Goal: Consume media (video, audio): Consume media (video, audio)

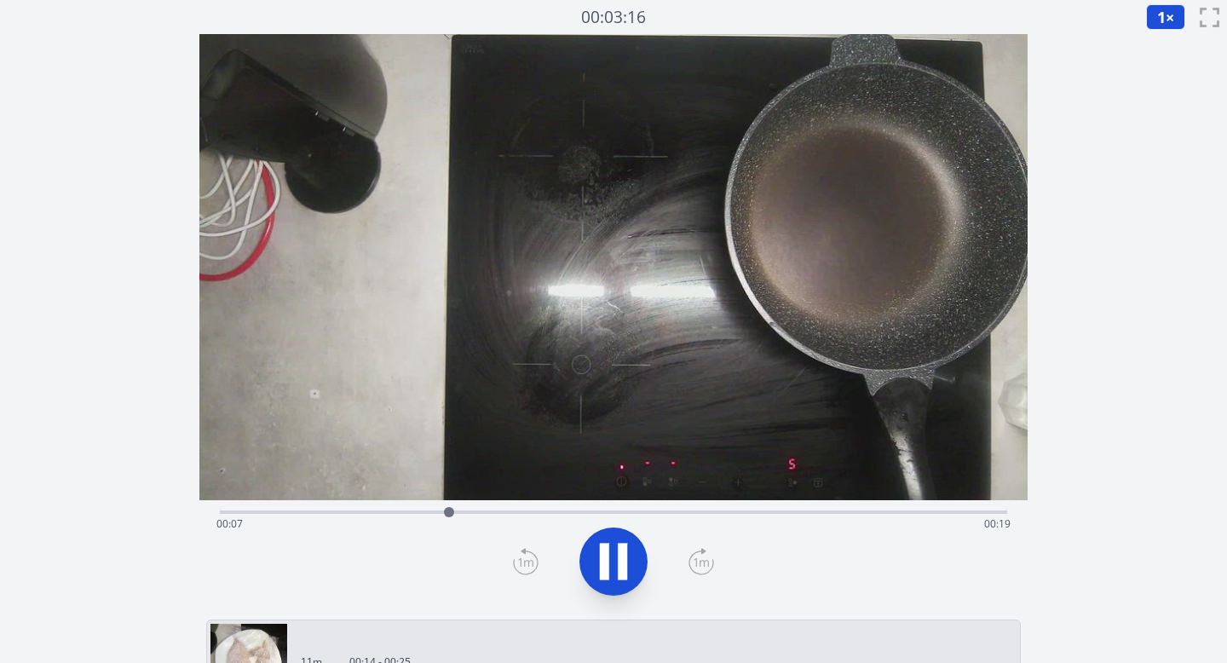
click at [598, 561] on icon at bounding box center [614, 562] width 48 height 48
click at [1167, 18] on button "1 ×" at bounding box center [1165, 17] width 39 height 26
click at [1167, 38] on li "0.25×" at bounding box center [1170, 40] width 48 height 27
click at [601, 560] on icon at bounding box center [614, 562] width 28 height 36
click at [611, 557] on icon at bounding box center [614, 562] width 48 height 48
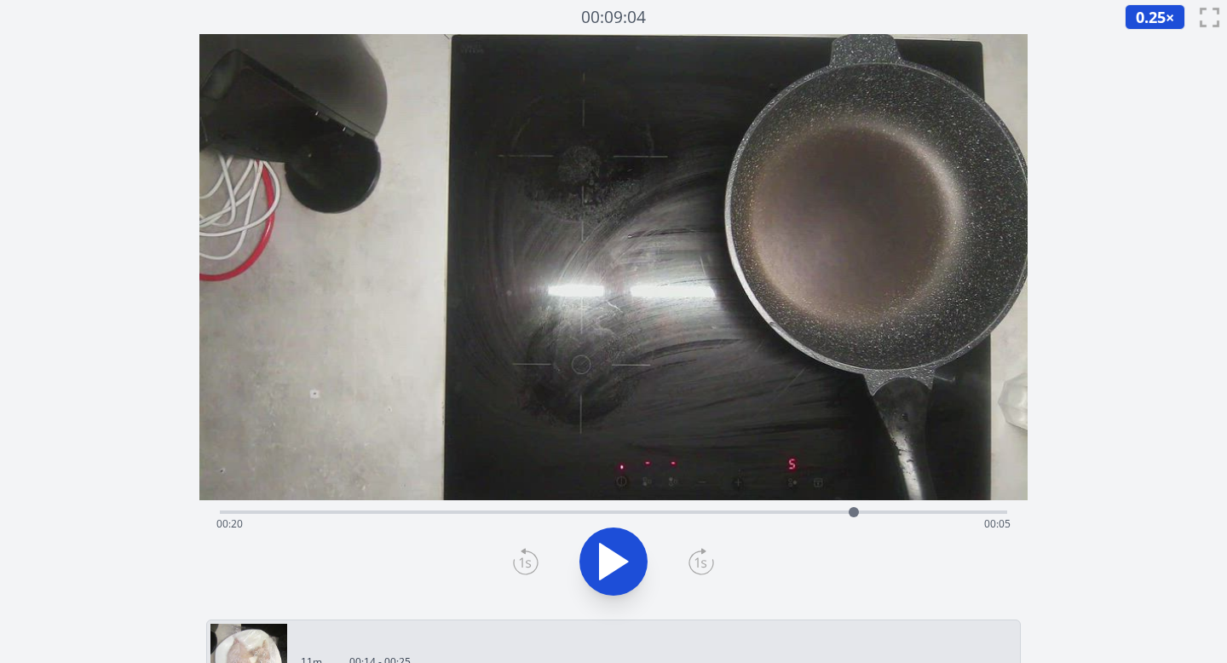
click at [609, 557] on icon at bounding box center [614, 562] width 28 height 36
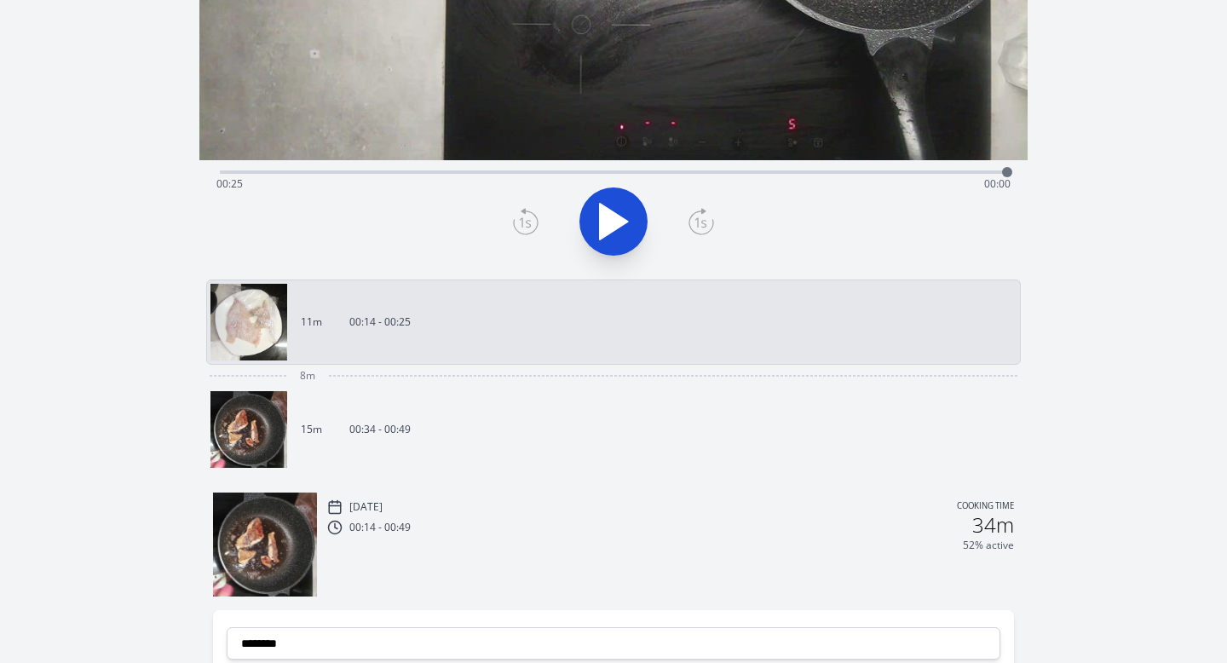
scroll to position [341, 0]
click at [239, 423] on img at bounding box center [248, 428] width 77 height 77
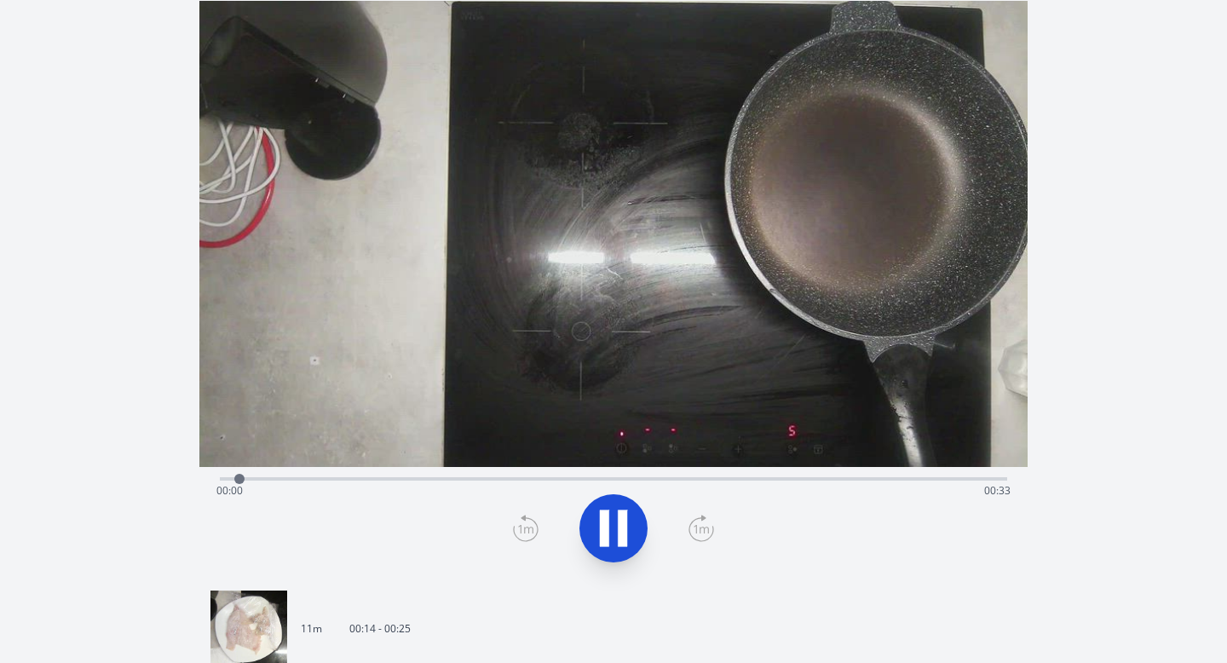
scroll to position [26, 0]
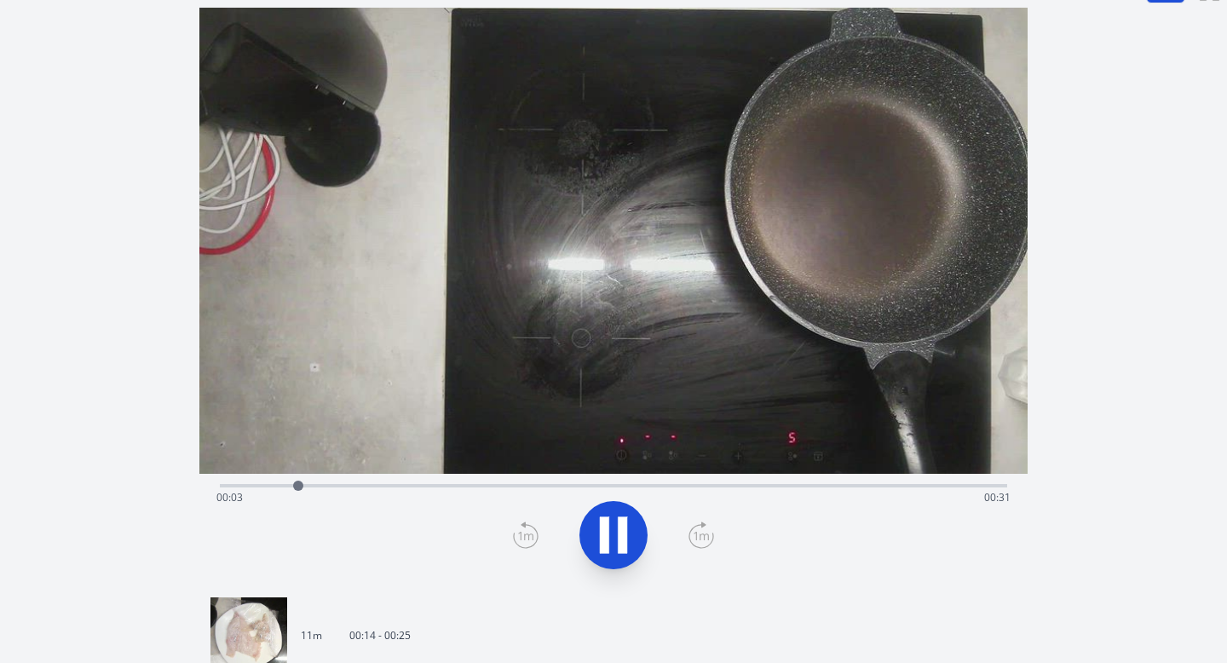
click at [627, 551] on icon at bounding box center [614, 535] width 48 height 48
click at [613, 534] on icon at bounding box center [614, 535] width 28 height 36
click at [613, 534] on icon at bounding box center [614, 535] width 48 height 48
click at [616, 536] on icon at bounding box center [614, 535] width 28 height 36
click at [616, 536] on icon at bounding box center [614, 535] width 48 height 48
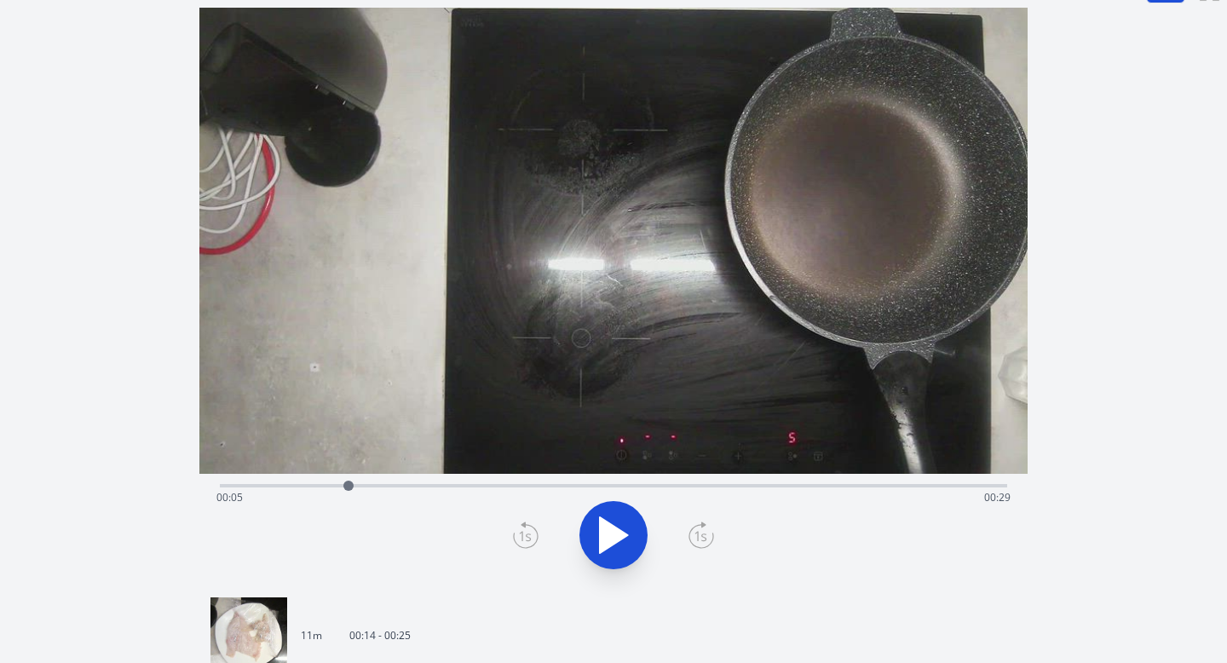
click at [611, 533] on icon at bounding box center [614, 535] width 28 height 36
click at [611, 533] on icon at bounding box center [614, 535] width 48 height 48
click at [611, 534] on icon at bounding box center [614, 535] width 28 height 36
click at [611, 534] on icon at bounding box center [614, 535] width 48 height 48
click at [611, 534] on icon at bounding box center [614, 535] width 28 height 36
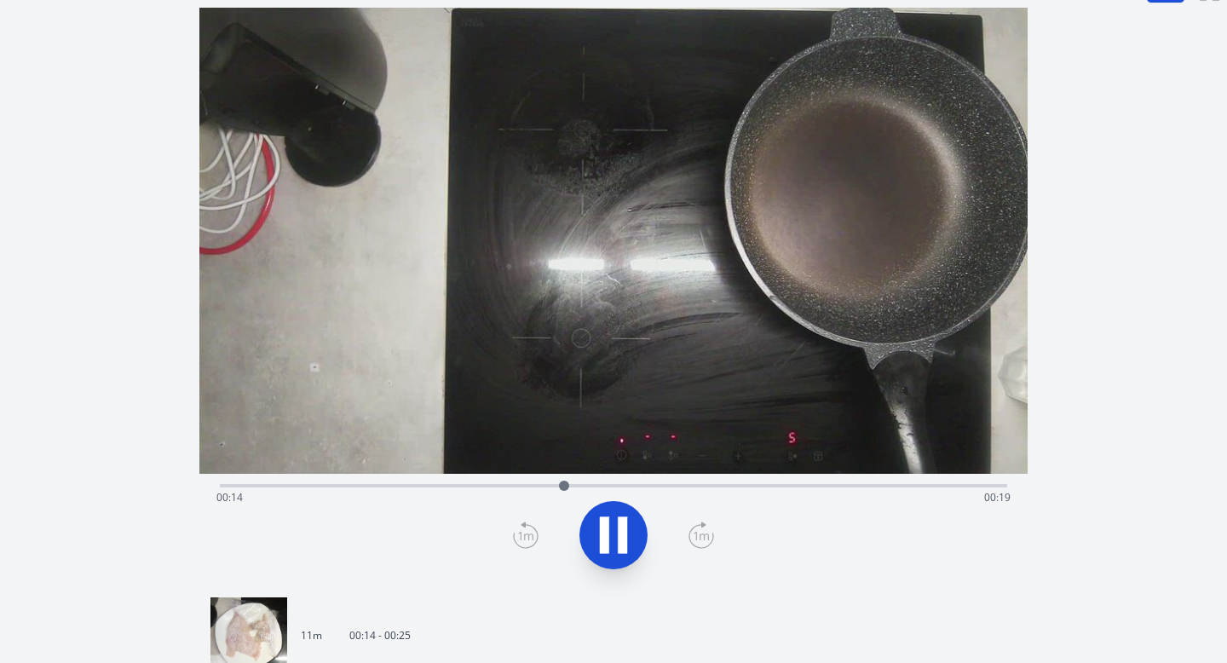
click at [612, 533] on icon at bounding box center [614, 535] width 48 height 48
click at [527, 538] on icon at bounding box center [526, 535] width 26 height 27
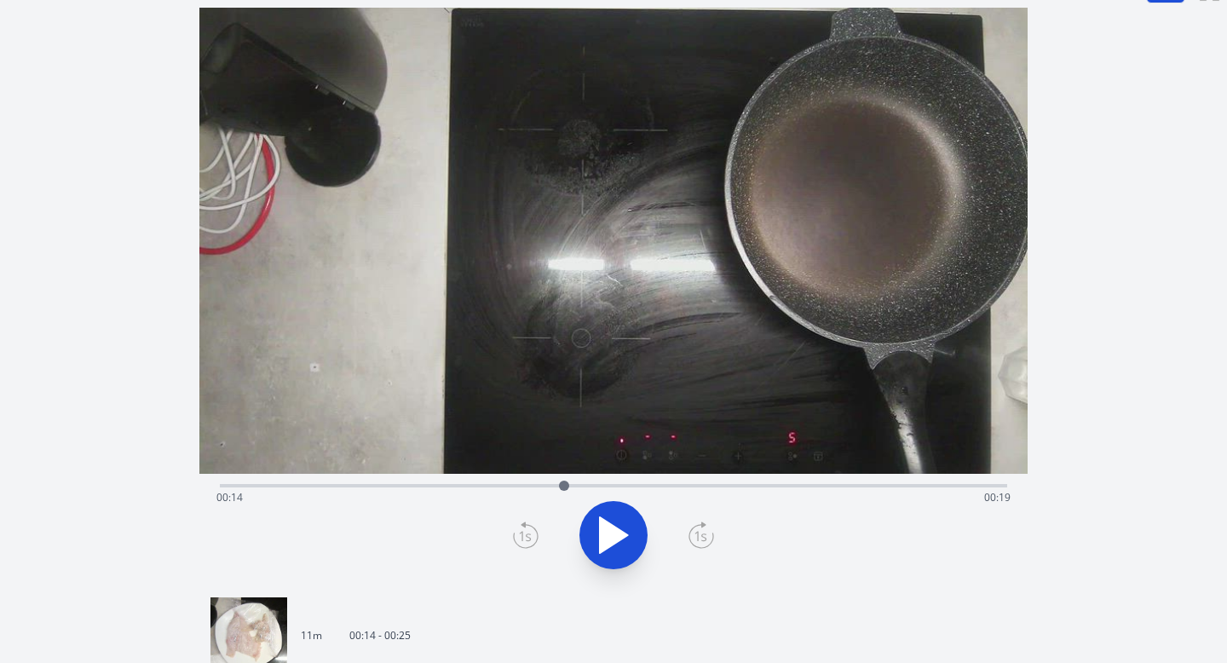
click at [527, 538] on icon at bounding box center [526, 535] width 26 height 27
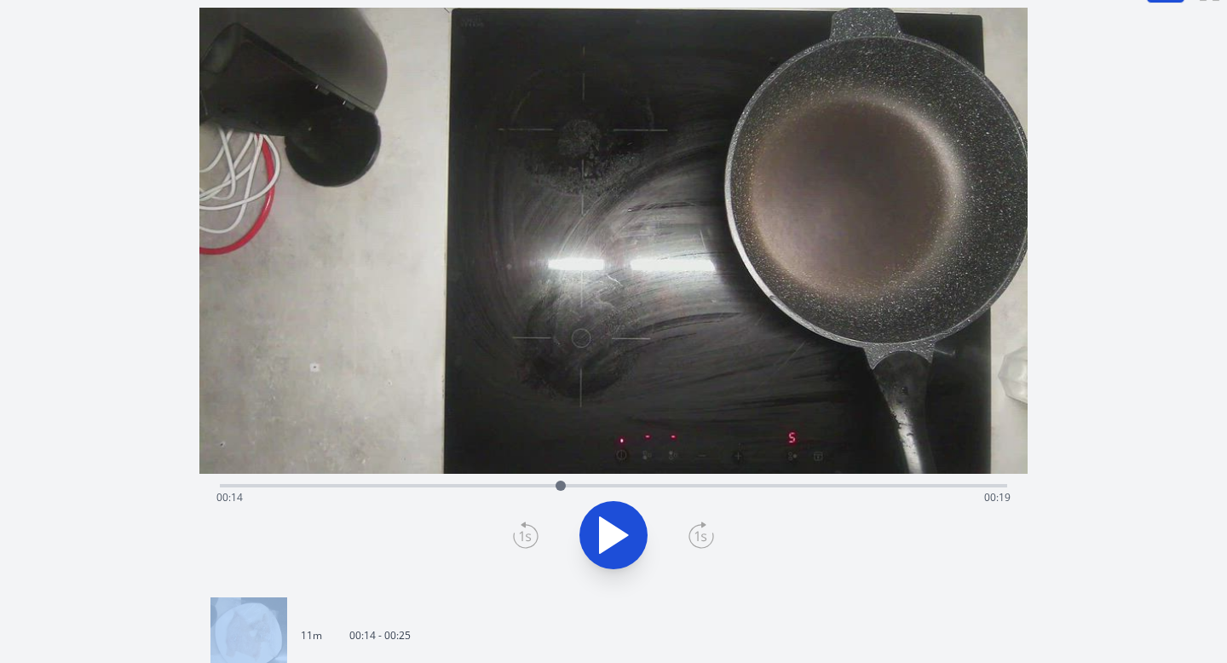
click at [527, 538] on icon at bounding box center [526, 535] width 26 height 27
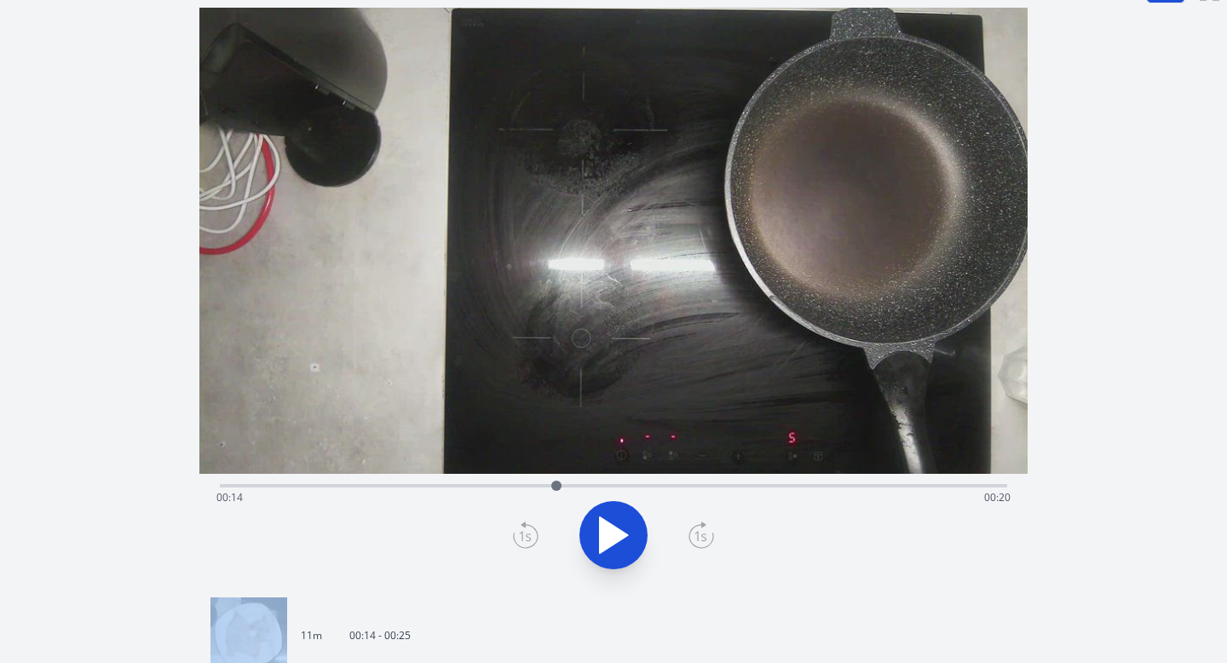
click at [527, 538] on icon at bounding box center [526, 535] width 26 height 27
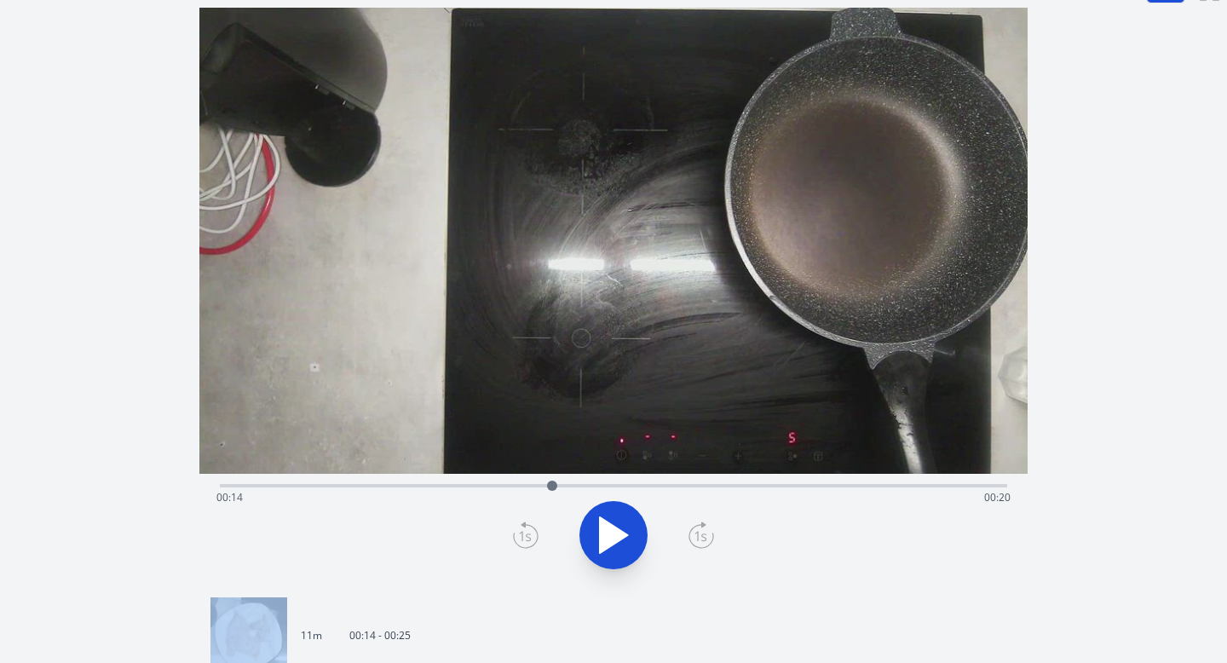
click at [527, 538] on icon at bounding box center [526, 535] width 26 height 27
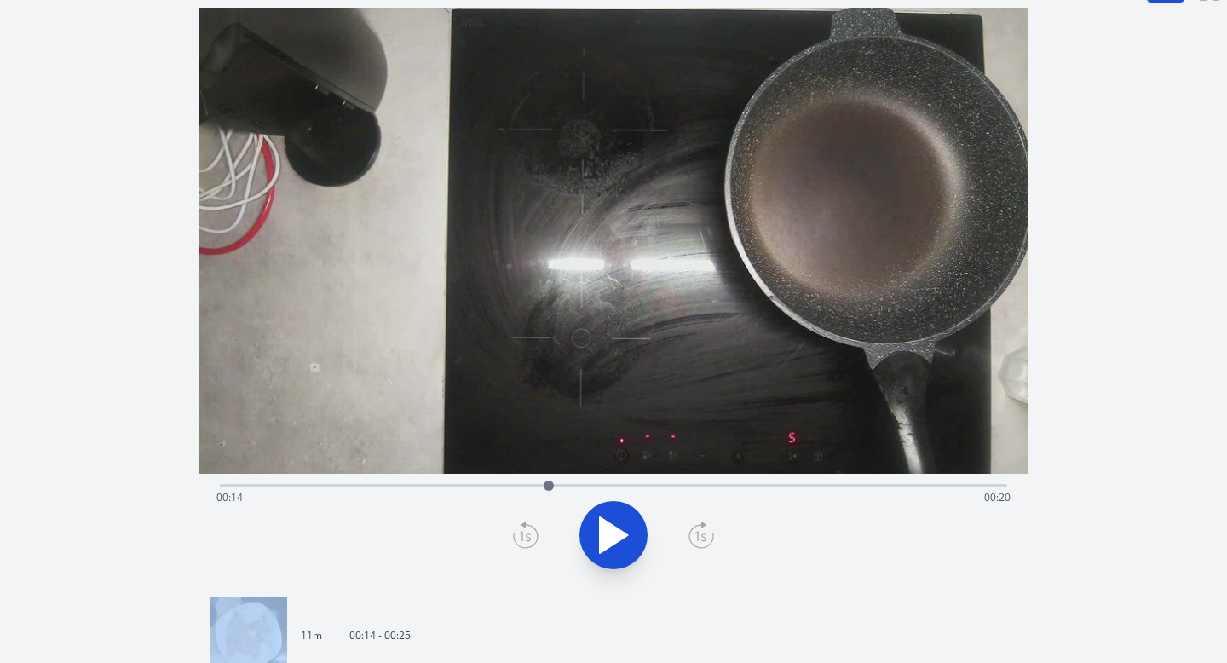
click at [527, 538] on icon at bounding box center [526, 535] width 26 height 27
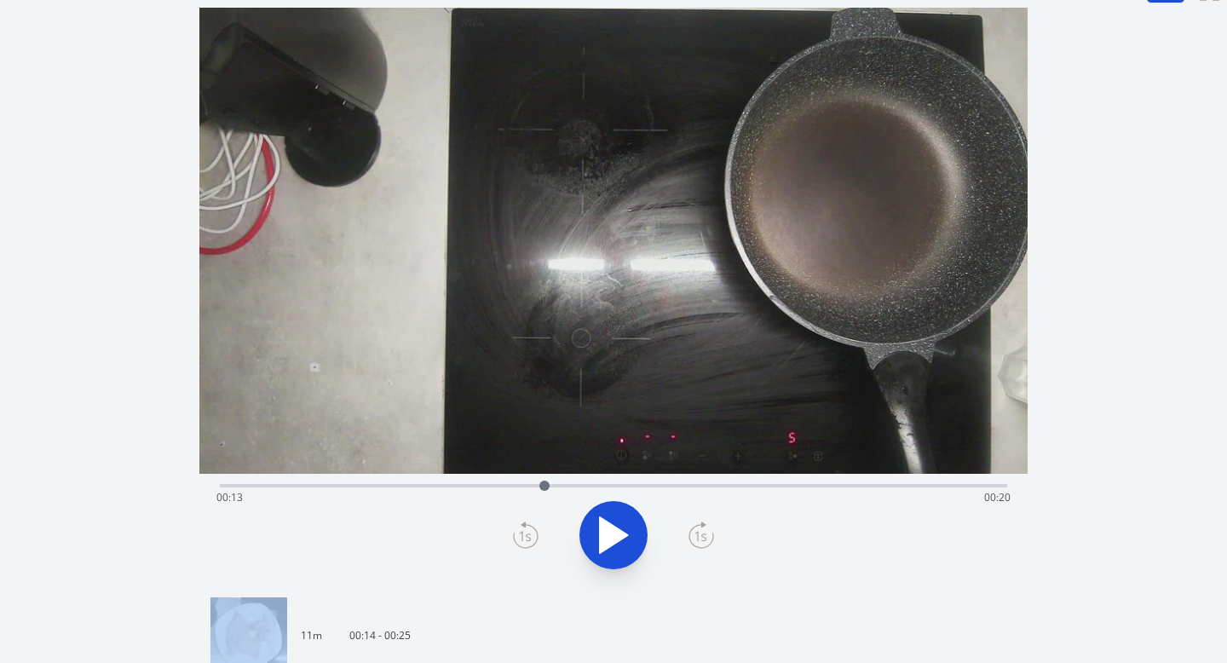
click at [527, 538] on icon at bounding box center [526, 535] width 26 height 27
click at [527, 534] on icon at bounding box center [526, 537] width 12 height 10
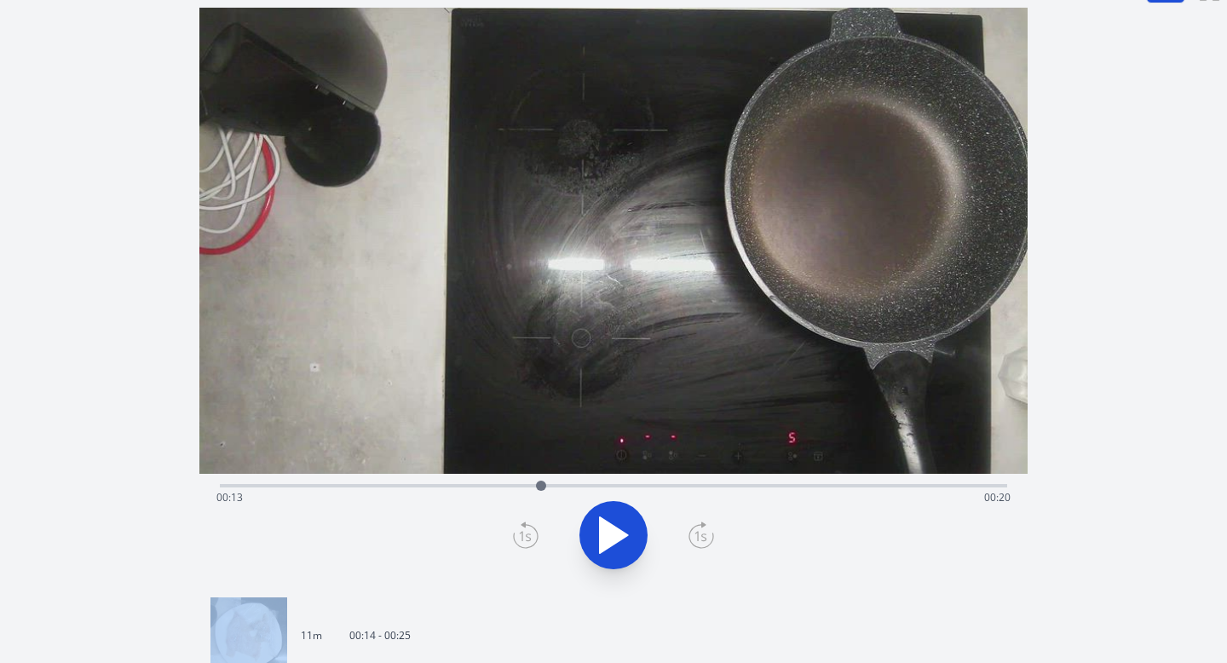
click at [527, 534] on icon at bounding box center [526, 537] width 12 height 10
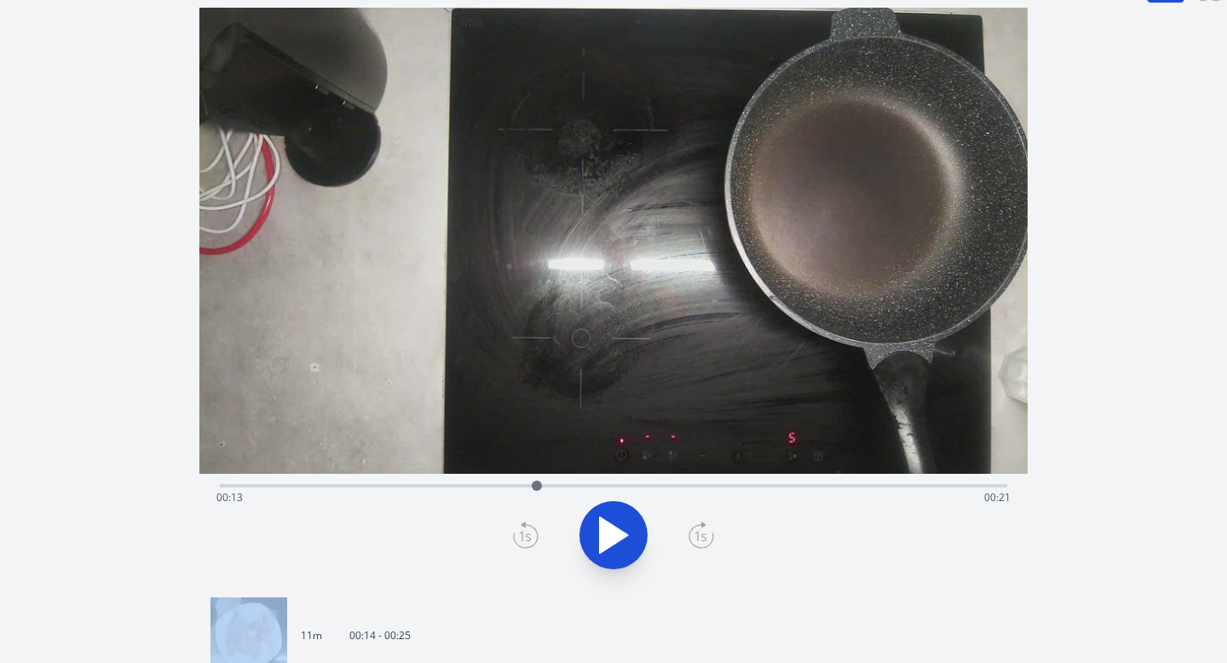
click at [527, 534] on icon at bounding box center [526, 537] width 12 height 10
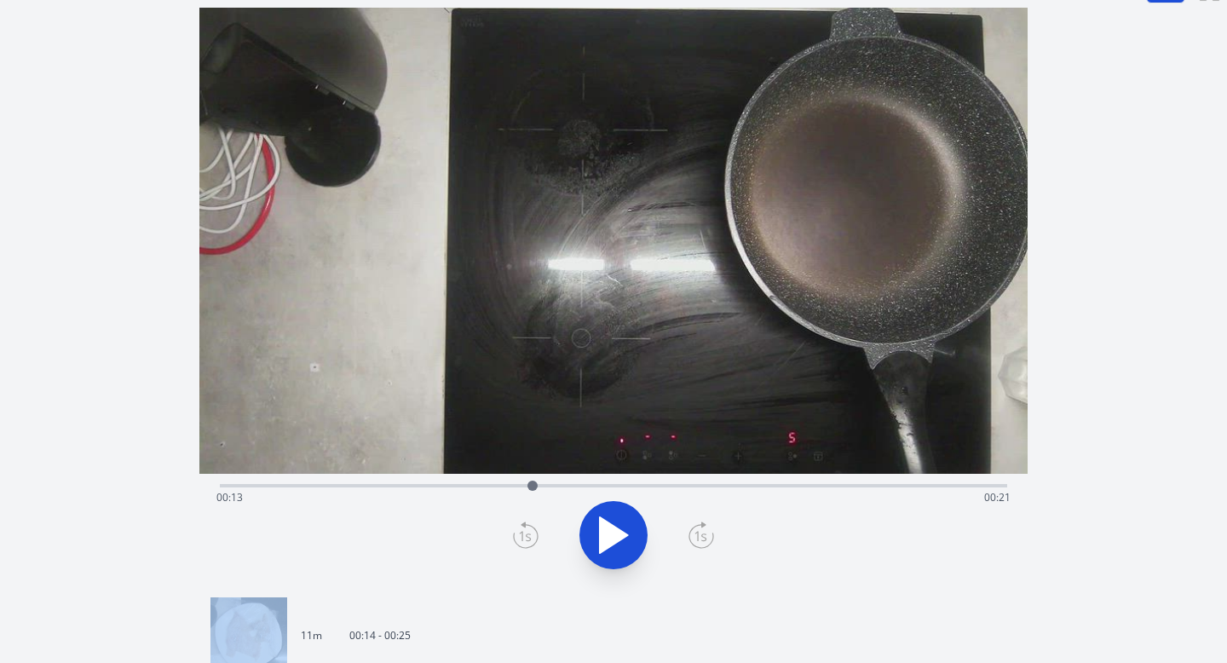
click at [527, 534] on icon at bounding box center [526, 537] width 12 height 10
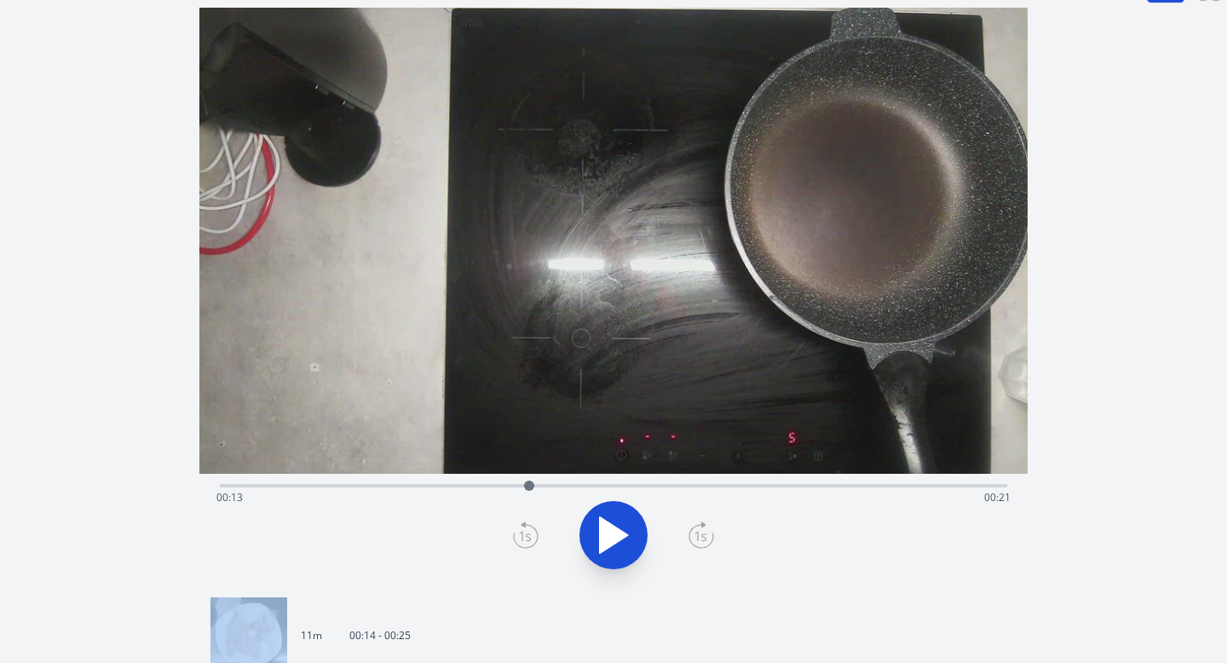
click at [527, 534] on icon at bounding box center [526, 537] width 12 height 10
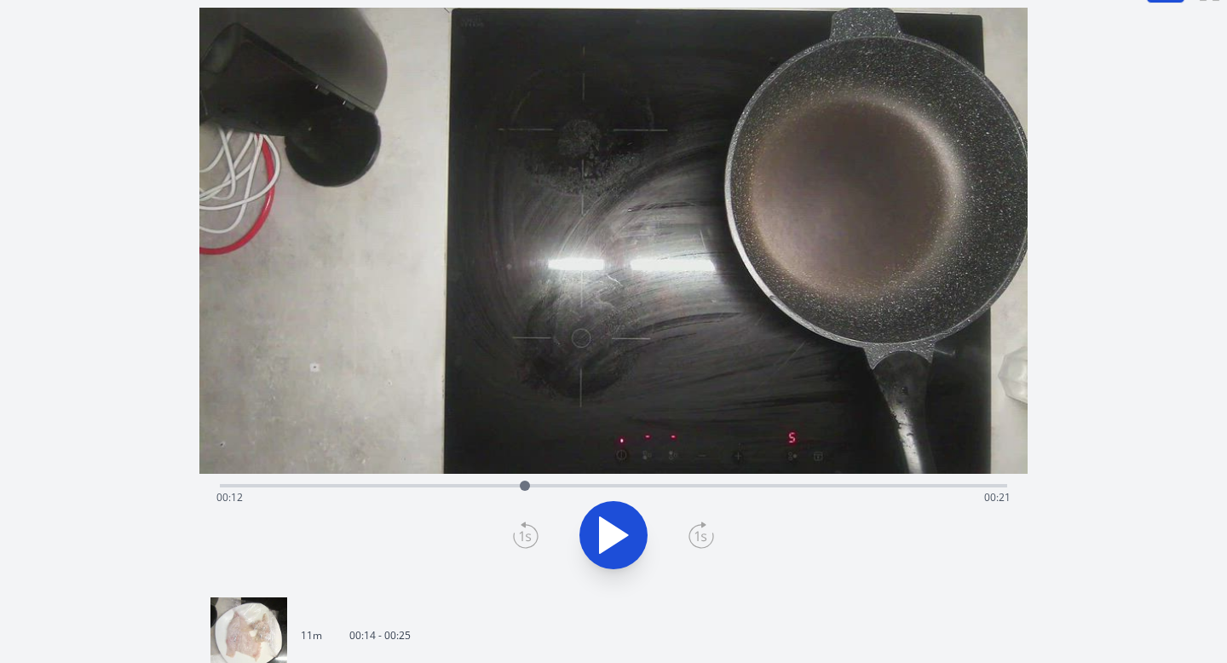
click at [527, 534] on icon at bounding box center [526, 537] width 12 height 10
click at [269, 625] on img at bounding box center [248, 635] width 77 height 77
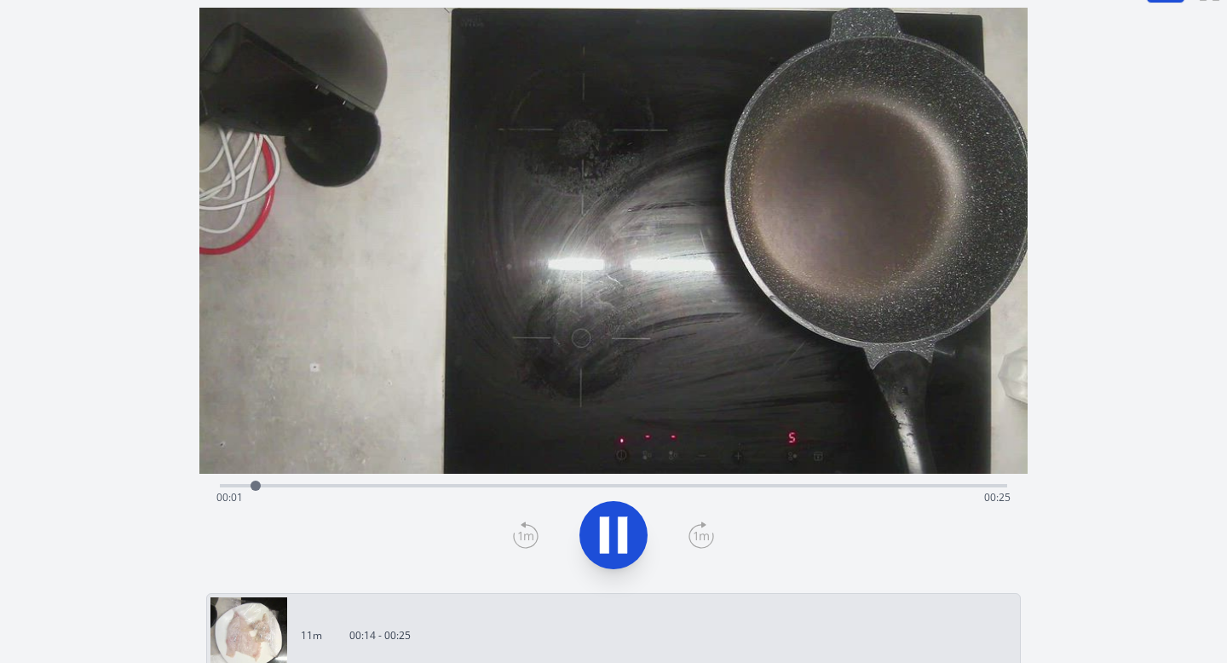
click at [282, 484] on div "Time elapsed: 00:01 Time remaining: 00:25" at bounding box center [613, 497] width 795 height 27
click at [321, 479] on div at bounding box center [310, 486] width 26 height 26
click at [620, 527] on icon at bounding box center [622, 535] width 9 height 37
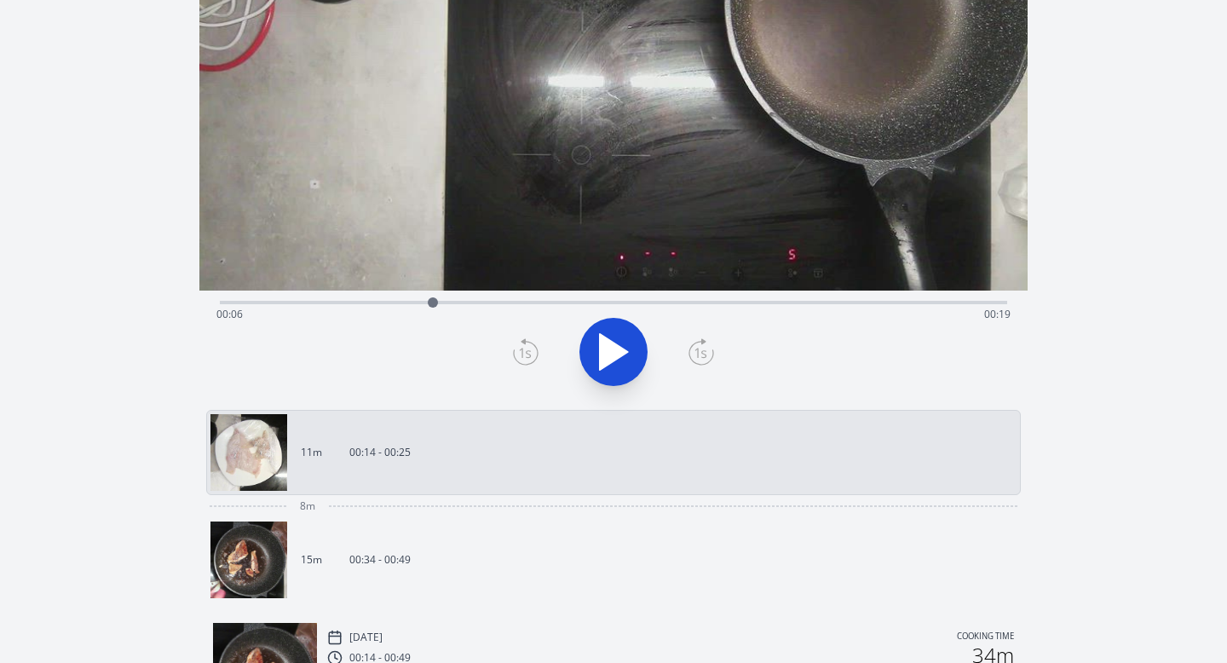
scroll to position [210, 0]
click at [274, 662] on img at bounding box center [265, 674] width 104 height 104
click at [276, 631] on img at bounding box center [265, 674] width 104 height 104
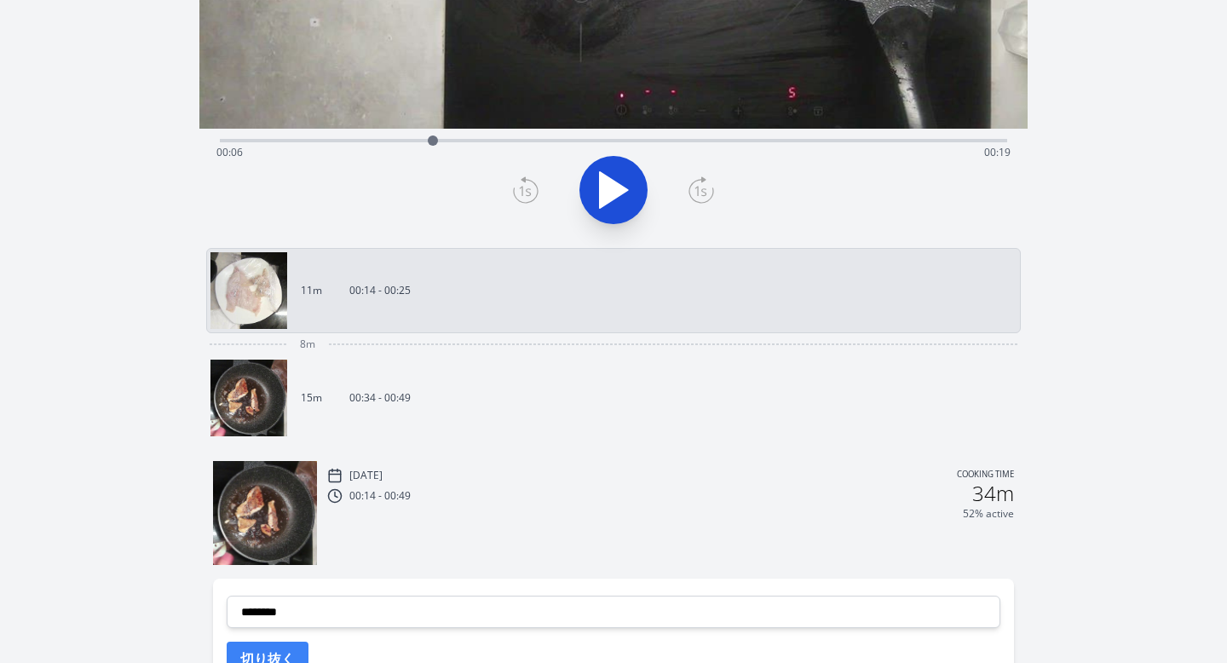
scroll to position [372, 0]
click at [293, 510] on img at bounding box center [265, 512] width 104 height 104
click at [267, 404] on img at bounding box center [248, 397] width 77 height 77
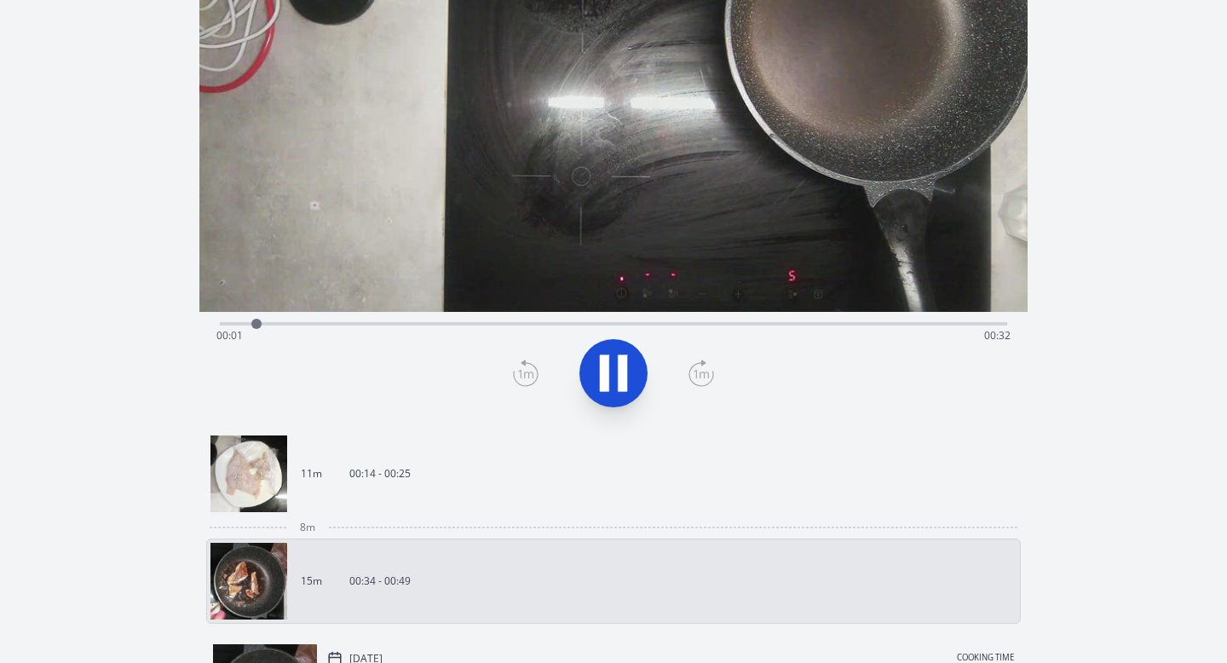
scroll to position [169, 0]
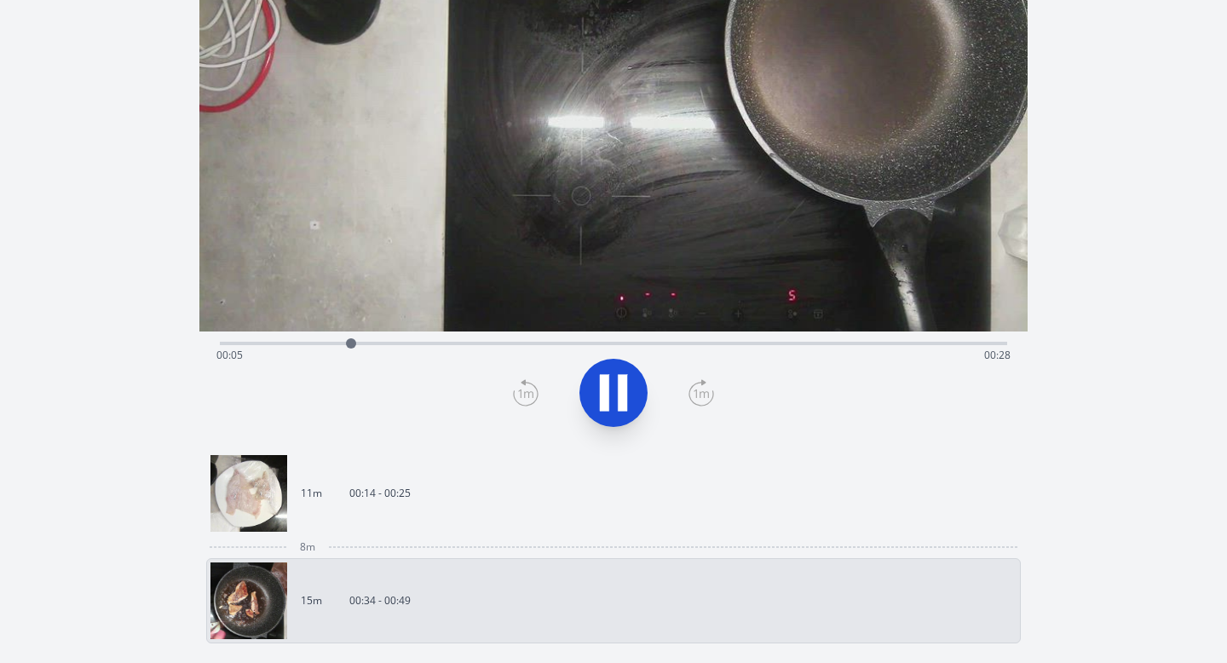
drag, startPoint x: 1150, startPoint y: 153, endPoint x: 1188, endPoint y: 475, distance: 324.3
click at [1188, 475] on div "Discard Recording? You will not be able to recover this once discarded. Cancel …" at bounding box center [613, 415] width 1227 height 1168
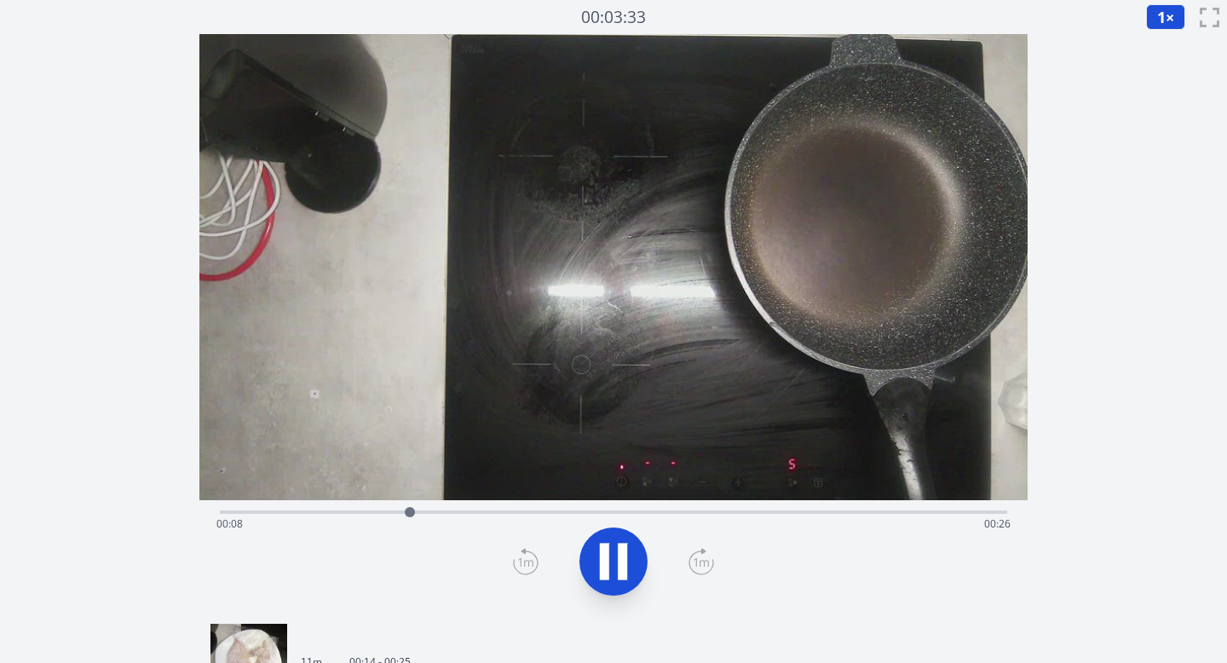
click at [1155, 9] on button "1 ×" at bounding box center [1165, 17] width 39 height 26
click at [1165, 43] on li "0.25×" at bounding box center [1170, 40] width 48 height 27
click at [614, 567] on icon at bounding box center [614, 562] width 48 height 48
click at [614, 566] on icon at bounding box center [614, 562] width 28 height 36
click at [622, 556] on icon at bounding box center [622, 562] width 9 height 37
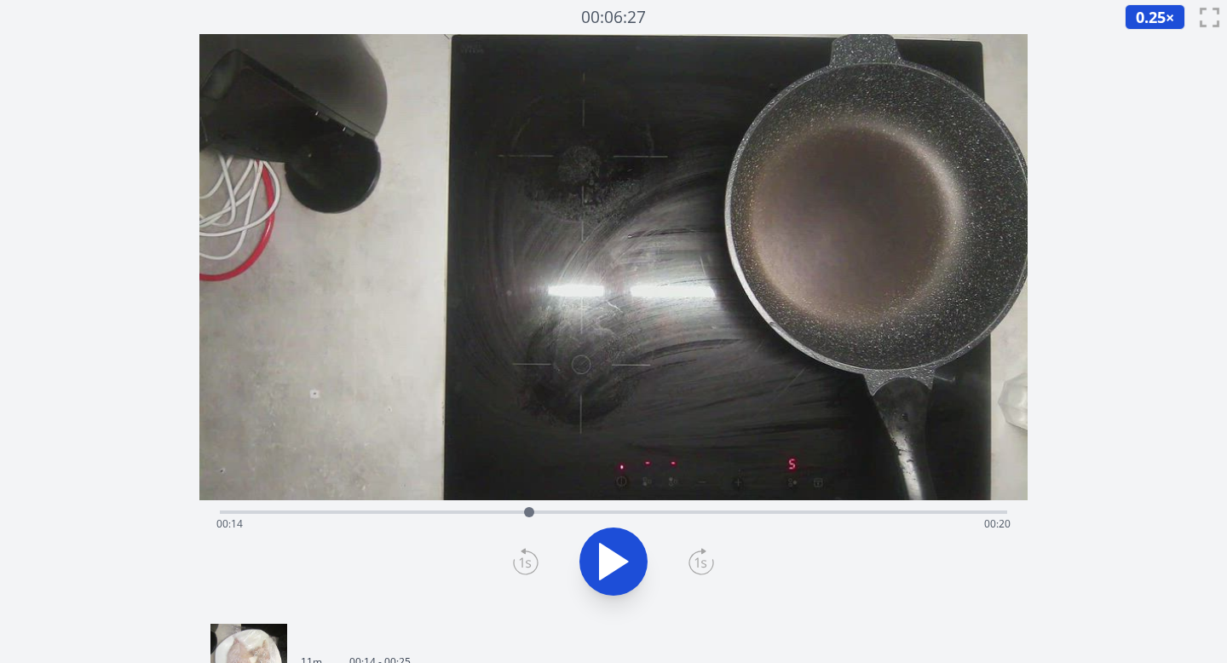
drag, startPoint x: 592, startPoint y: 515, endPoint x: 527, endPoint y: 500, distance: 66.4
click at [527, 500] on div at bounding box center [529, 512] width 26 height 26
drag, startPoint x: 531, startPoint y: 512, endPoint x: 542, endPoint y: 514, distance: 11.2
click at [542, 514] on div at bounding box center [540, 512] width 10 height 10
click at [620, 582] on icon at bounding box center [614, 562] width 48 height 48
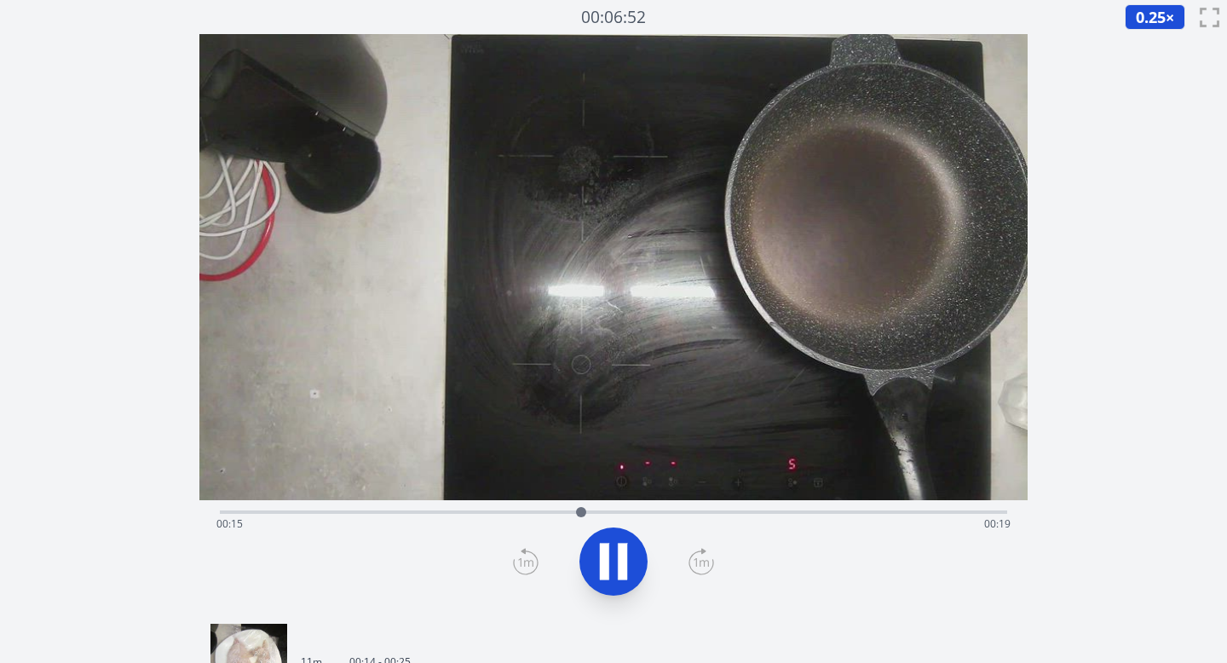
click at [522, 561] on icon at bounding box center [526, 561] width 26 height 27
click at [614, 561] on icon at bounding box center [614, 562] width 48 height 48
click at [449, 507] on div "Time elapsed: 00:14 Time remaining: 00:19" at bounding box center [614, 510] width 788 height 20
click at [351, 512] on div "Time elapsed: 00:09 Time remaining: 00:24" at bounding box center [613, 523] width 795 height 27
click at [223, 515] on div "Time elapsed: 00:05 Time remaining: 00:28" at bounding box center [613, 523] width 795 height 27
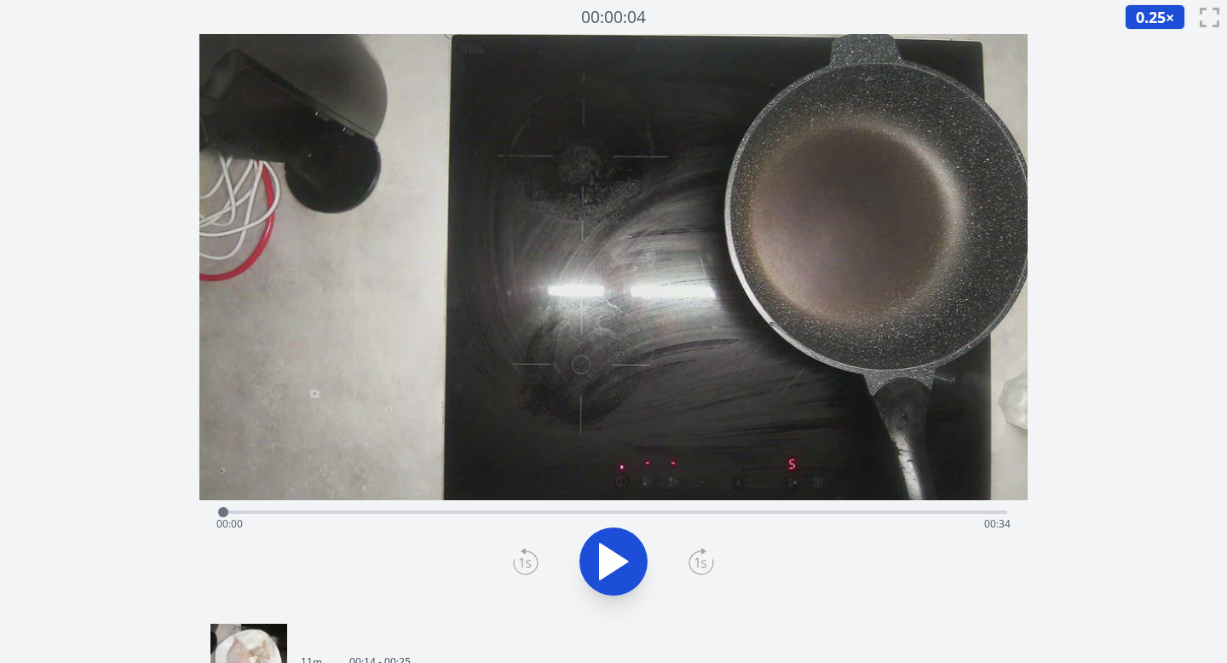
click at [625, 555] on icon at bounding box center [614, 562] width 48 height 48
click at [610, 563] on icon at bounding box center [614, 562] width 48 height 48
